Goal: Task Accomplishment & Management: Use online tool/utility

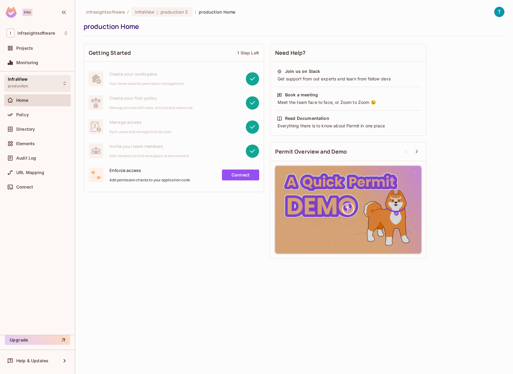
click at [23, 80] on span "InfraView" at bounding box center [18, 79] width 20 height 5
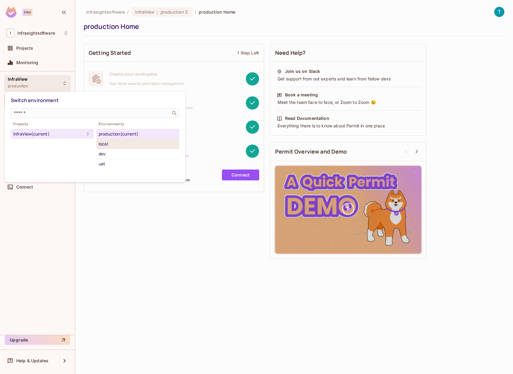
click at [117, 147] on div "local" at bounding box center [138, 143] width 78 height 7
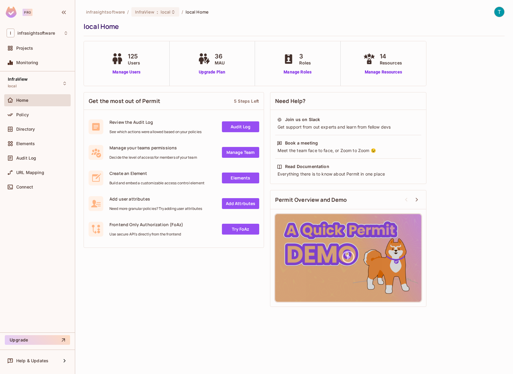
click at [498, 9] on img at bounding box center [500, 12] width 10 height 10
click at [475, 48] on span "Copy Environment Key" at bounding box center [480, 48] width 45 height 6
click at [157, 329] on div "infrasightsoftware / InfraView : local / local Home local Home 125 Users Manage…" at bounding box center [294, 187] width 438 height 374
click at [103, 342] on button "Close" at bounding box center [107, 343] width 9 height 9
